Goal: Task Accomplishment & Management: Complete application form

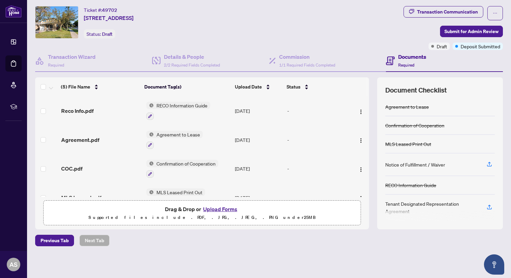
scroll to position [15, 0]
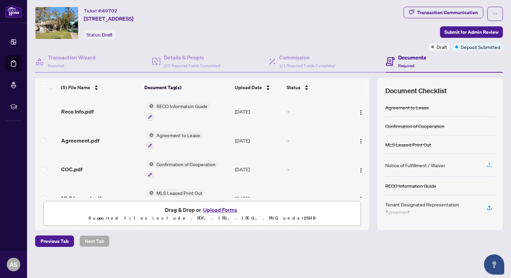
click at [491, 164] on icon "button" at bounding box center [490, 165] width 6 height 6
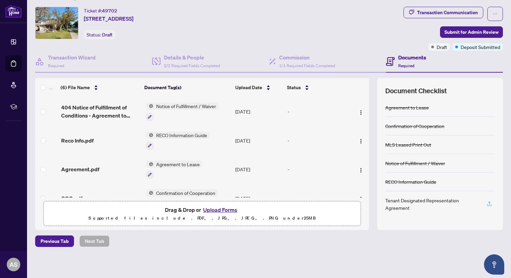
click at [490, 204] on icon "button" at bounding box center [490, 204] width 6 height 6
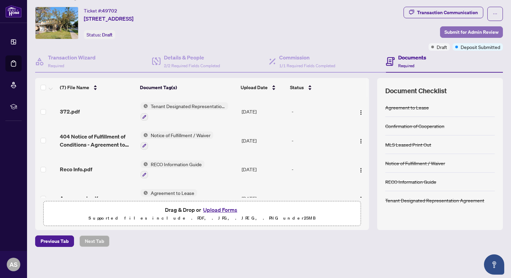
click at [477, 31] on span "Submit for Admin Review" at bounding box center [472, 32] width 54 height 11
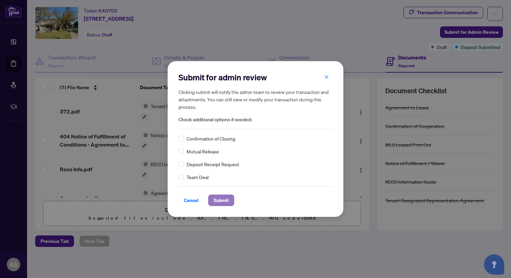
click at [219, 198] on span "Submit" at bounding box center [221, 200] width 15 height 11
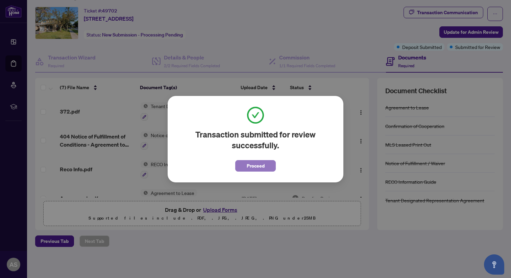
click at [261, 167] on span "Proceed" at bounding box center [256, 166] width 18 height 11
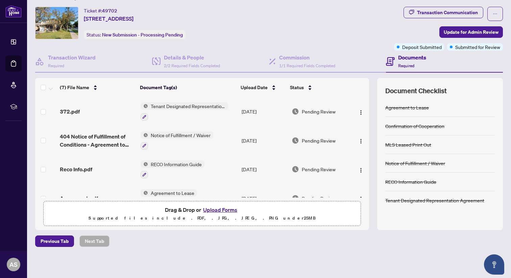
scroll to position [0, 0]
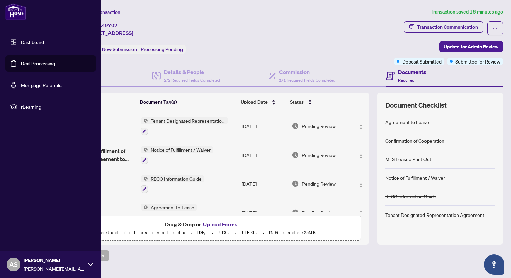
click at [21, 41] on link "Dashboard" at bounding box center [32, 42] width 23 height 6
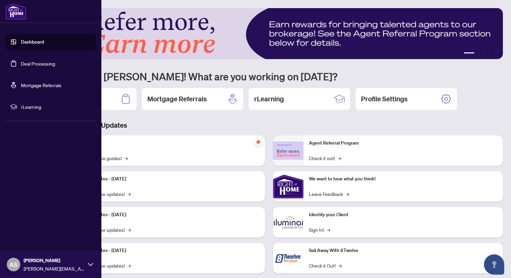
click at [30, 64] on link "Deal Processing" at bounding box center [38, 64] width 34 height 6
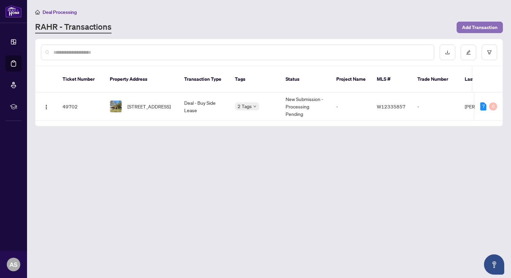
click at [471, 27] on span "Add Transaction" at bounding box center [479, 27] width 35 height 11
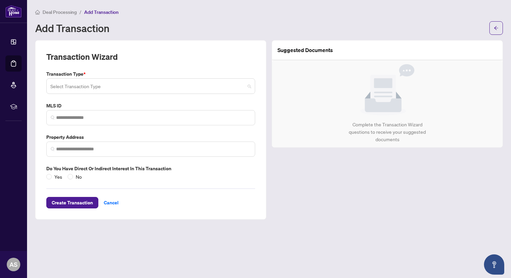
click at [248, 86] on span at bounding box center [150, 86] width 201 height 13
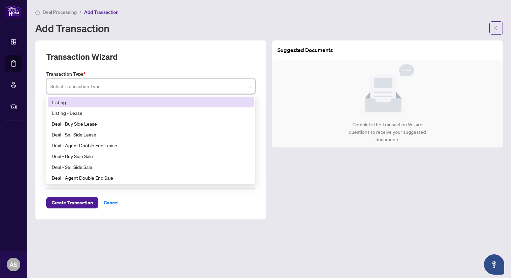
click at [192, 16] on div "Deal Processing / Add Transaction Add Transaction" at bounding box center [269, 21] width 468 height 27
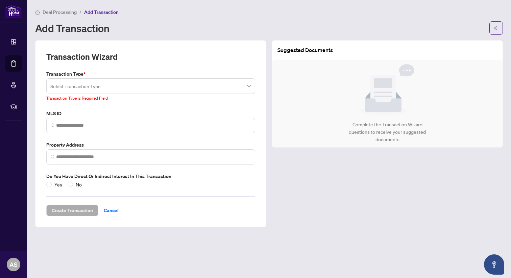
click at [249, 86] on span at bounding box center [150, 86] width 201 height 13
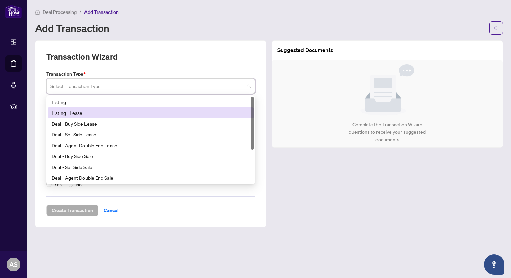
click at [125, 112] on div "Listing - Lease" at bounding box center [151, 112] width 198 height 7
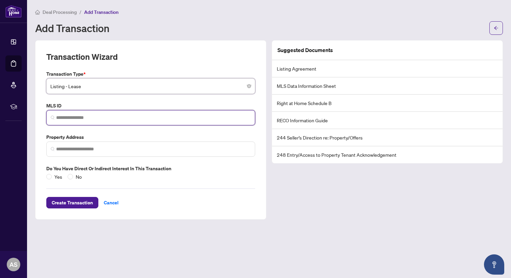
click at [121, 117] on input "search" at bounding box center [153, 117] width 195 height 7
paste input "*********"
type input "*********"
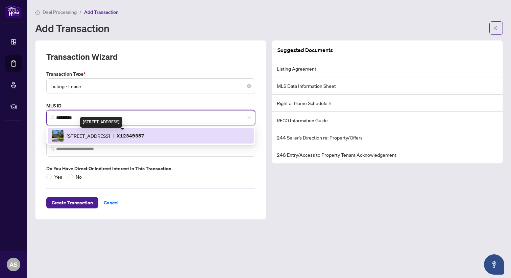
click at [108, 136] on span "[STREET_ADDRESS]" at bounding box center [88, 135] width 43 height 7
type input "**********"
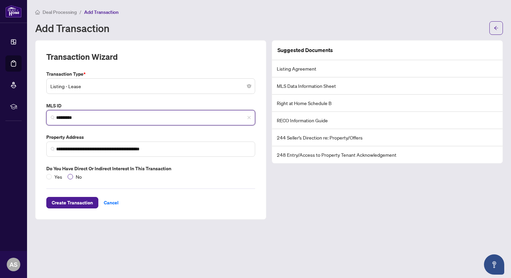
type input "*********"
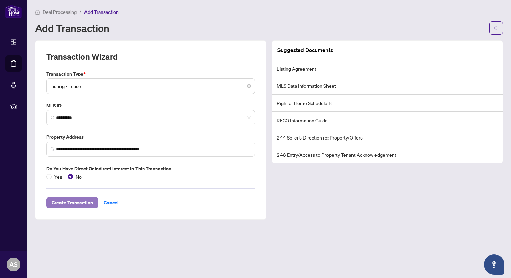
click at [81, 201] on span "Create Transaction" at bounding box center [72, 202] width 41 height 11
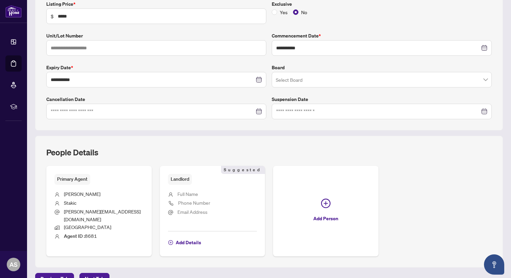
scroll to position [126, 0]
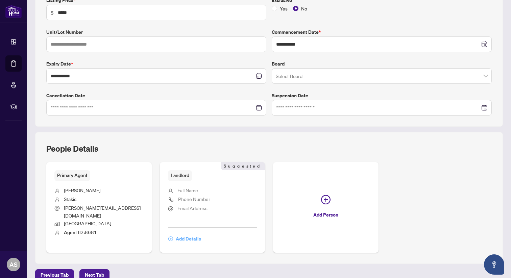
click at [188, 234] on span "Add Details" at bounding box center [188, 239] width 25 height 11
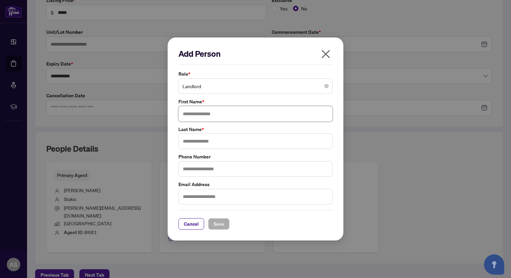
click at [198, 113] on input "text" at bounding box center [256, 114] width 154 height 16
type input "********"
click at [193, 139] on input "text" at bounding box center [256, 142] width 154 height 16
type input "*******"
click at [218, 226] on span "Save" at bounding box center [219, 224] width 10 height 11
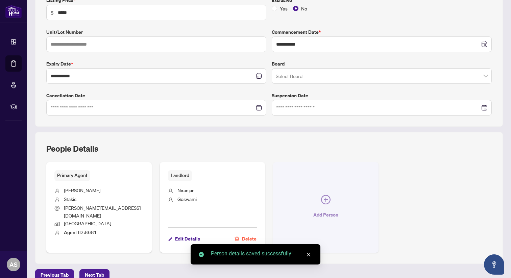
click at [327, 196] on icon "plus-circle" at bounding box center [325, 199] width 9 height 9
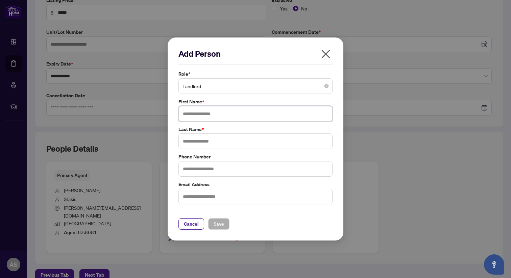
click at [192, 113] on input "text" at bounding box center [256, 114] width 154 height 16
type input "******"
click at [198, 140] on input "text" at bounding box center [256, 142] width 154 height 16
type input "*******"
click at [217, 223] on span "Save" at bounding box center [219, 224] width 10 height 11
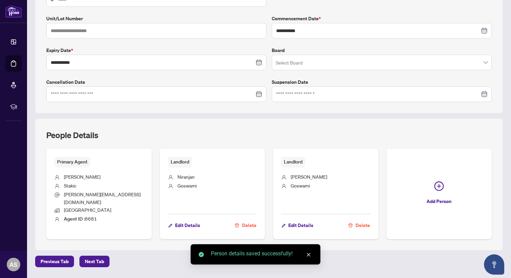
scroll to position [153, 0]
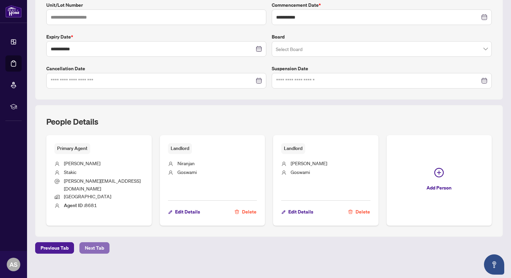
click at [89, 243] on span "Next Tab" at bounding box center [94, 248] width 19 height 11
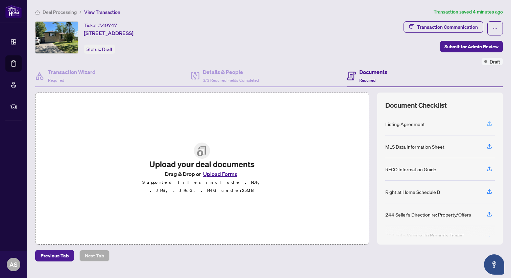
click at [491, 124] on icon "button" at bounding box center [489, 125] width 5 height 2
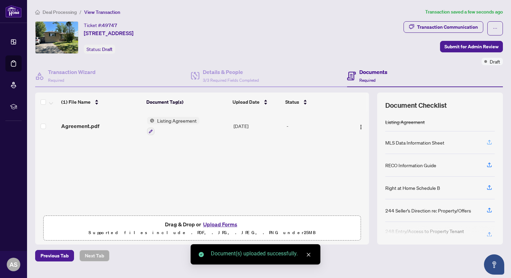
click at [489, 140] on icon "button" at bounding box center [489, 141] width 3 height 3
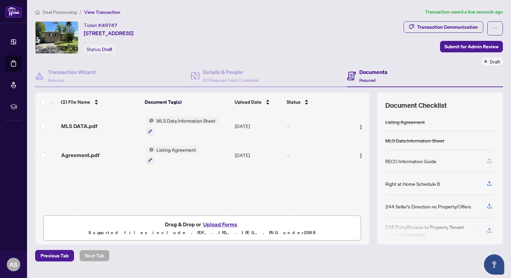
click at [490, 159] on icon "button" at bounding box center [489, 160] width 3 height 3
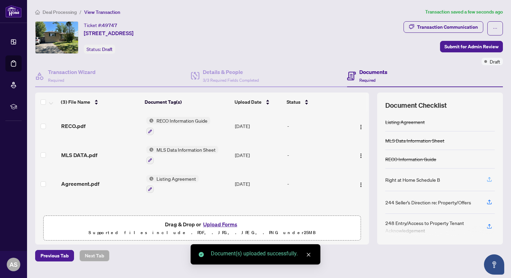
click at [489, 179] on icon "button" at bounding box center [490, 179] width 6 height 6
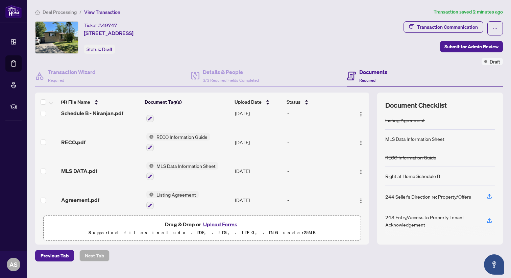
scroll to position [16, 0]
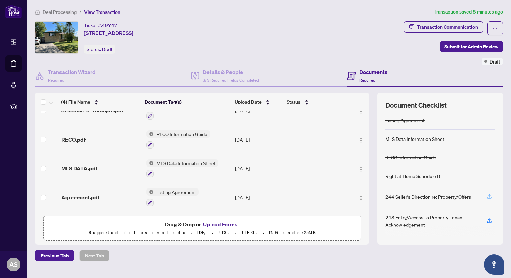
click at [490, 195] on icon "button" at bounding box center [490, 196] width 6 height 6
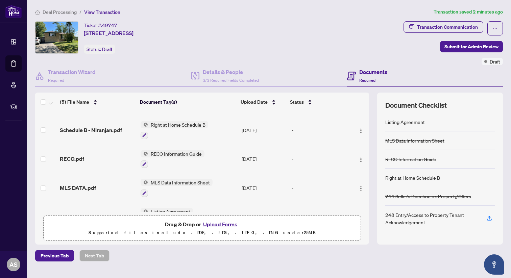
scroll to position [0, 0]
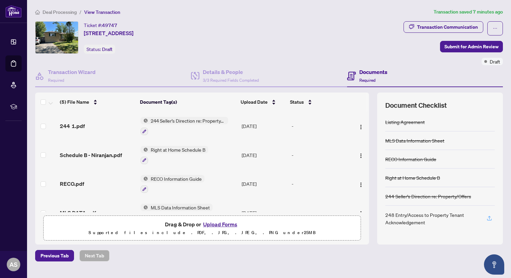
click at [490, 218] on icon "button" at bounding box center [490, 218] width 6 height 6
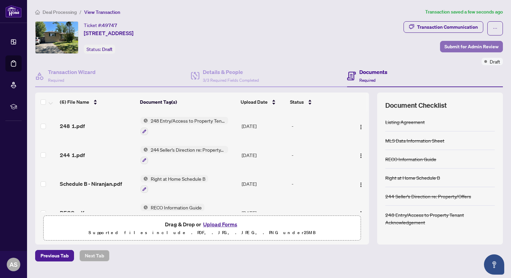
click at [470, 44] on span "Submit for Admin Review" at bounding box center [472, 46] width 54 height 11
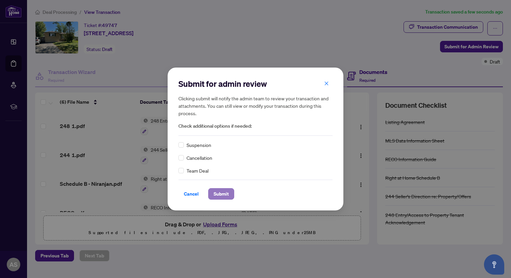
click at [220, 196] on span "Submit" at bounding box center [221, 194] width 15 height 11
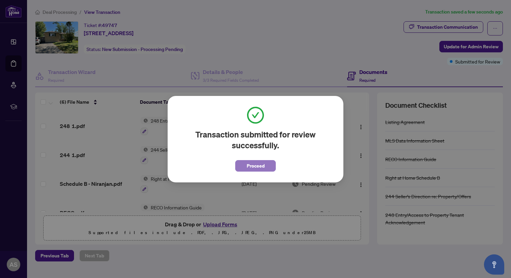
click at [255, 165] on span "Proceed" at bounding box center [256, 166] width 18 height 11
